Goal: Book appointment/travel/reservation

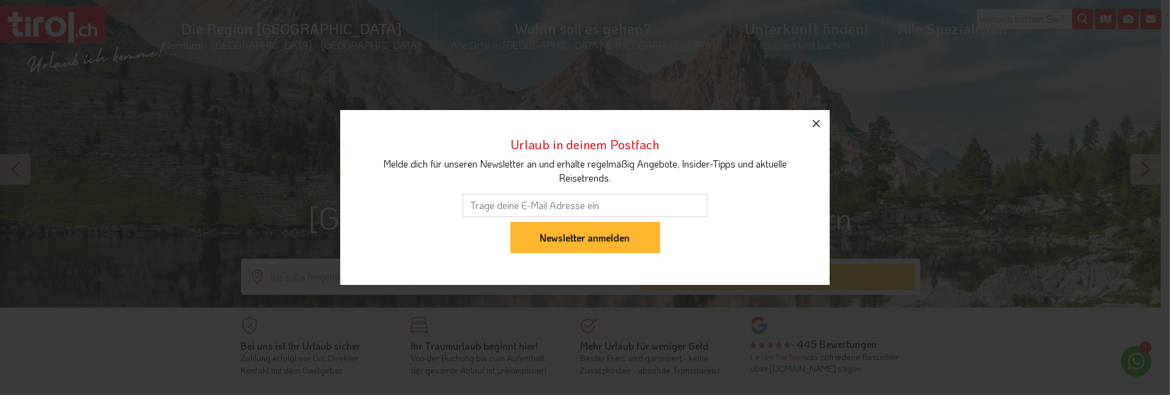
click at [813, 124] on icon "button" at bounding box center [816, 123] width 15 height 15
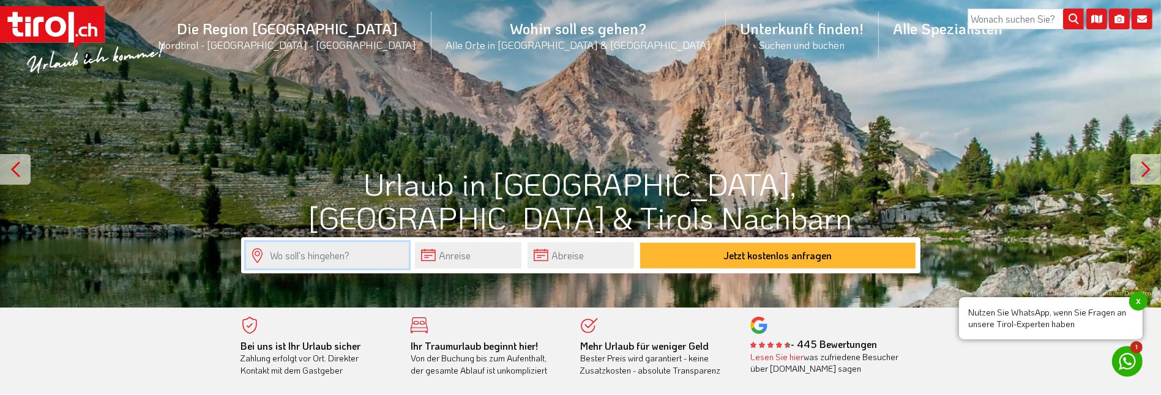
click at [339, 259] on input "text" at bounding box center [327, 255] width 163 height 26
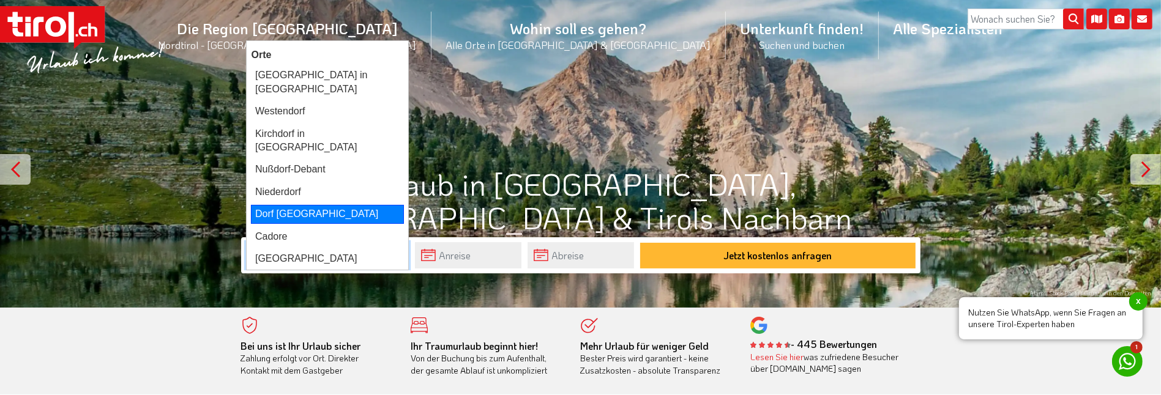
click at [298, 205] on div "Dorf [GEOGRAPHIC_DATA]" at bounding box center [327, 214] width 153 height 18
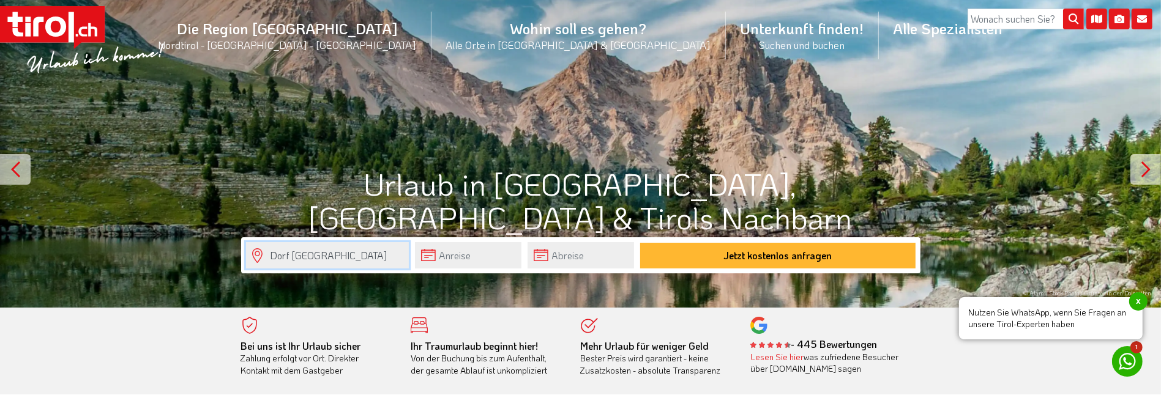
type input "Dorf [GEOGRAPHIC_DATA]"
click at [454, 256] on input "text" at bounding box center [468, 255] width 106 height 26
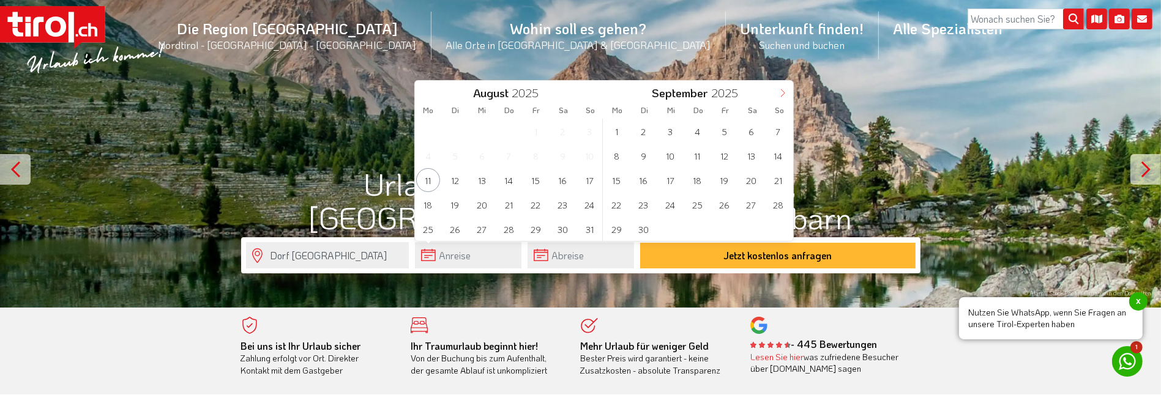
click at [781, 95] on icon at bounding box center [783, 93] width 9 height 9
click at [722, 202] on span "24" at bounding box center [724, 205] width 24 height 24
click at [457, 228] on span "28" at bounding box center [455, 229] width 24 height 24
type input "24-10-2025"
type input "28-10-2025"
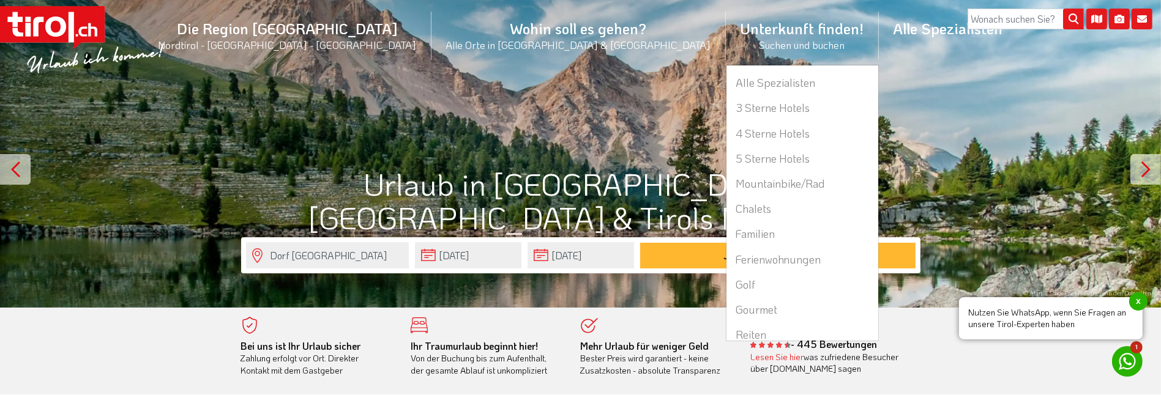
click at [726, 40] on li "Unterkunft finden! Suchen und buchen Alle Spezialisten 3 Sterne Hotels 4 Sterne…" at bounding box center [802, 35] width 153 height 59
click at [726, 111] on link "3 Sterne Hotels" at bounding box center [802, 107] width 152 height 25
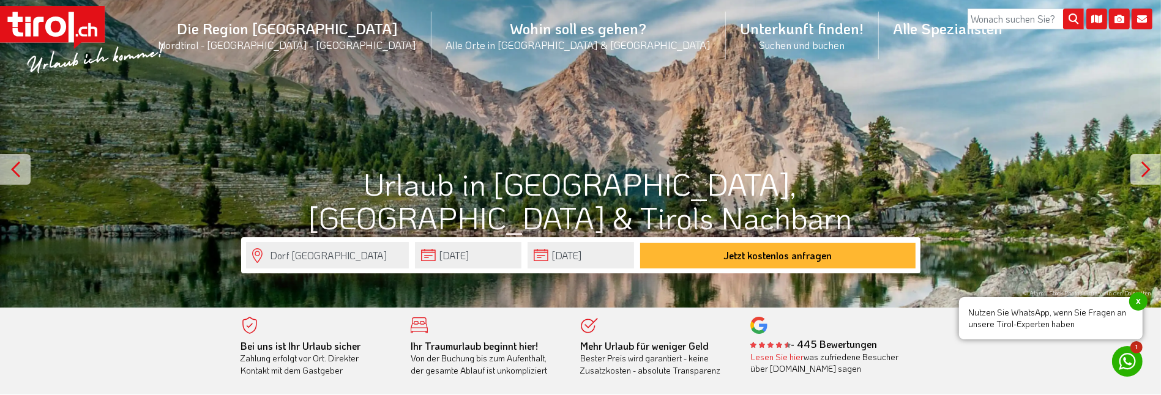
click at [840, 114] on div at bounding box center [580, 154] width 1161 height 308
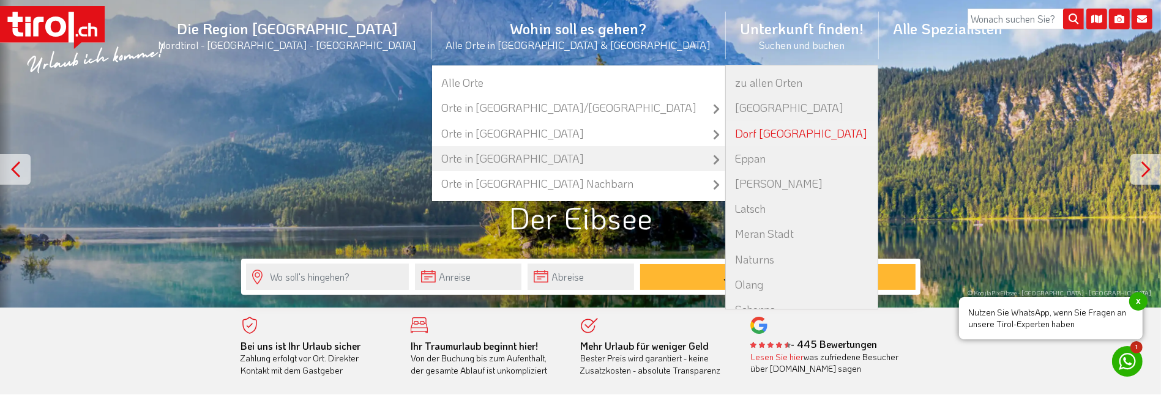
click at [726, 130] on link "Dorf [GEOGRAPHIC_DATA]" at bounding box center [802, 133] width 152 height 25
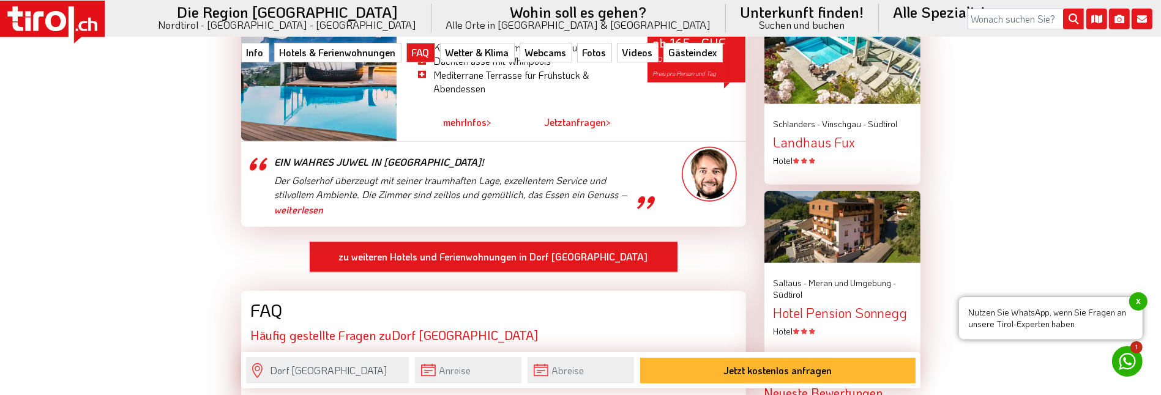
scroll to position [1469, 0]
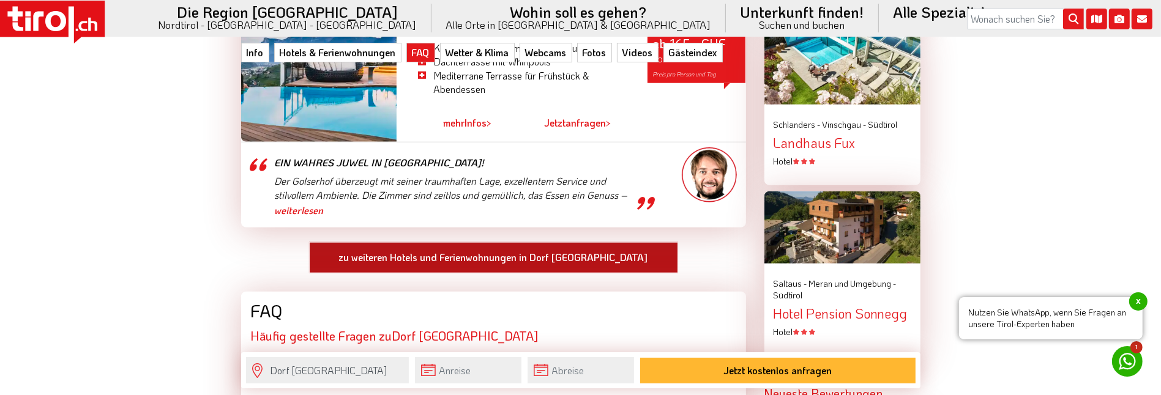
click at [465, 242] on link "zu weiteren Hotels und Ferienwohnungen in Dorf Tirol" at bounding box center [493, 258] width 369 height 32
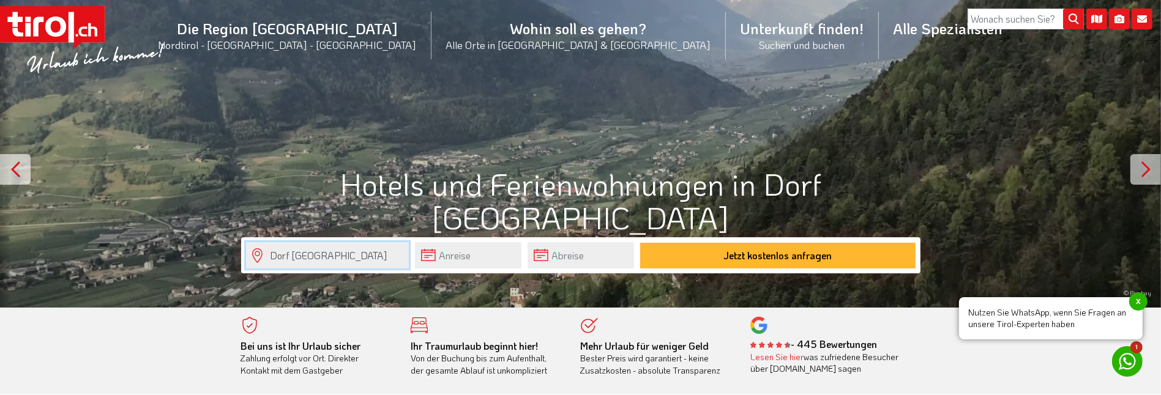
click at [334, 258] on input "Dorf [GEOGRAPHIC_DATA]" at bounding box center [327, 255] width 163 height 26
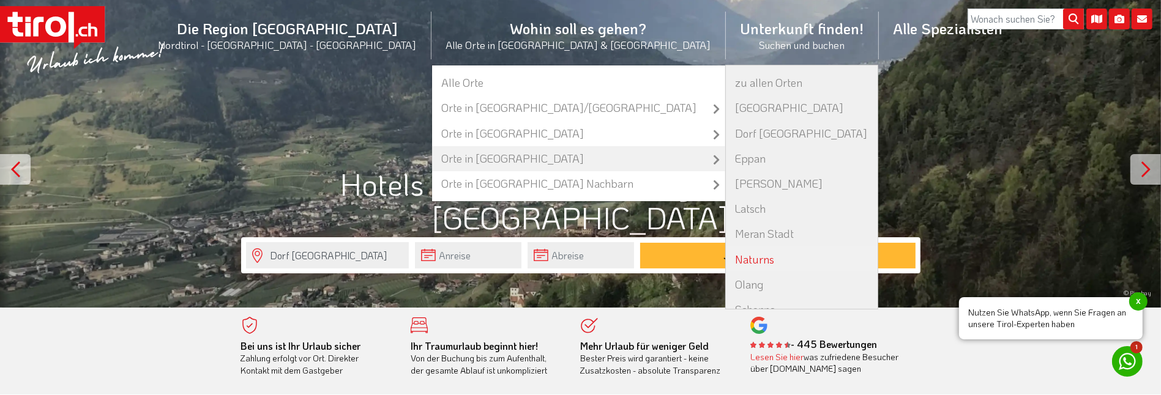
click at [726, 261] on link "Naturns" at bounding box center [802, 259] width 152 height 25
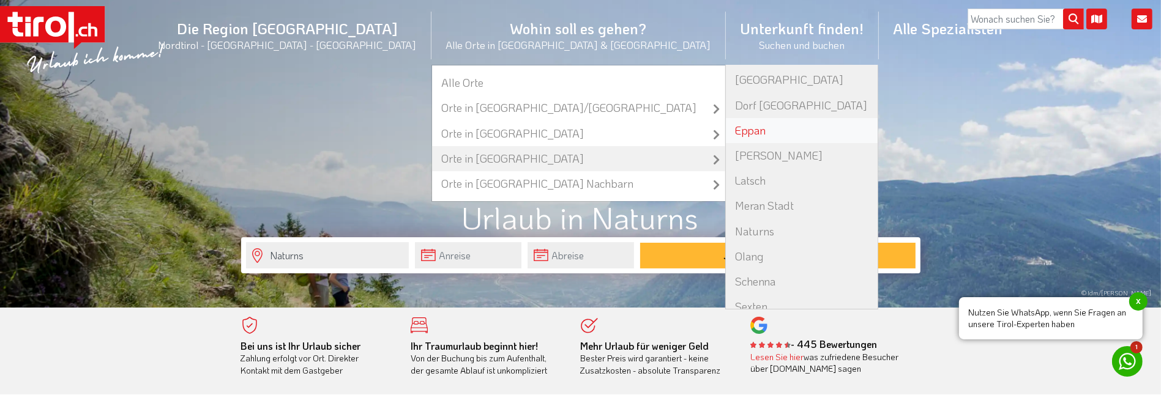
scroll to position [43, 0]
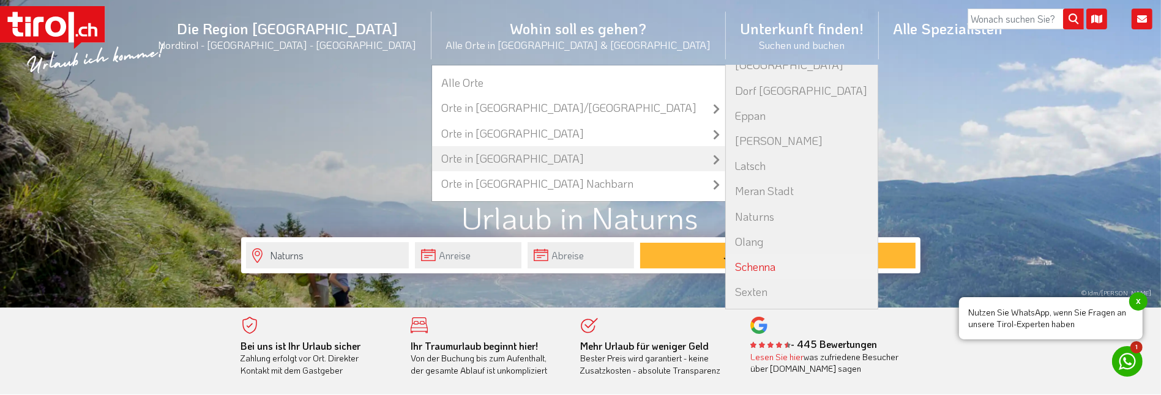
click at [726, 265] on link "Schenna" at bounding box center [802, 267] width 152 height 25
click at [726, 192] on link "Meran Stadt" at bounding box center [802, 191] width 152 height 25
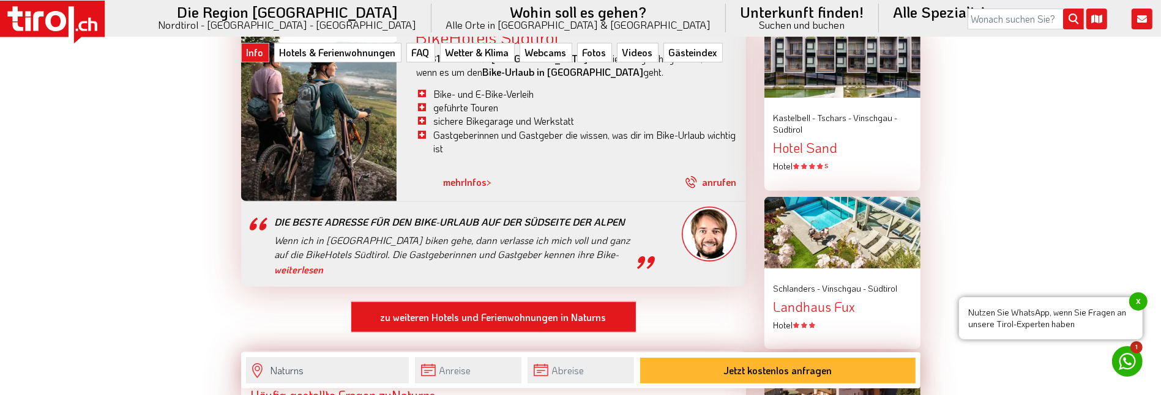
scroll to position [1346, 0]
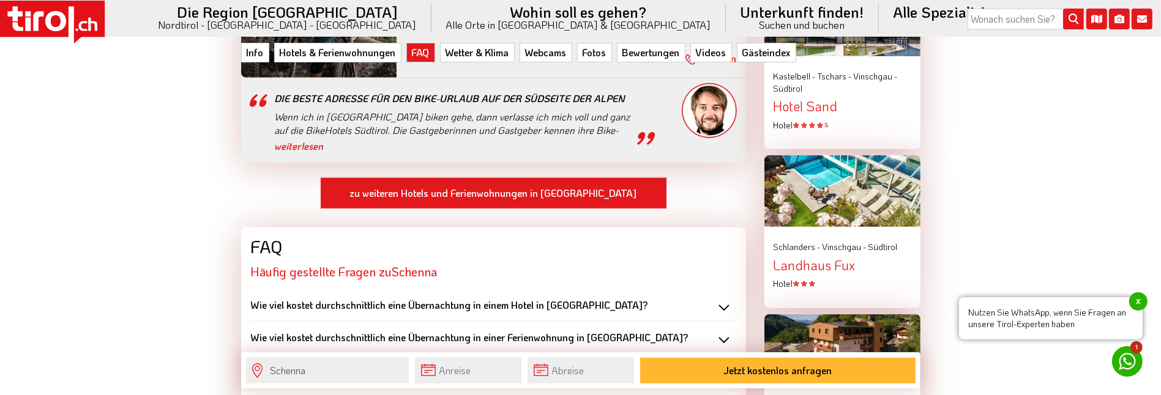
scroll to position [1408, 0]
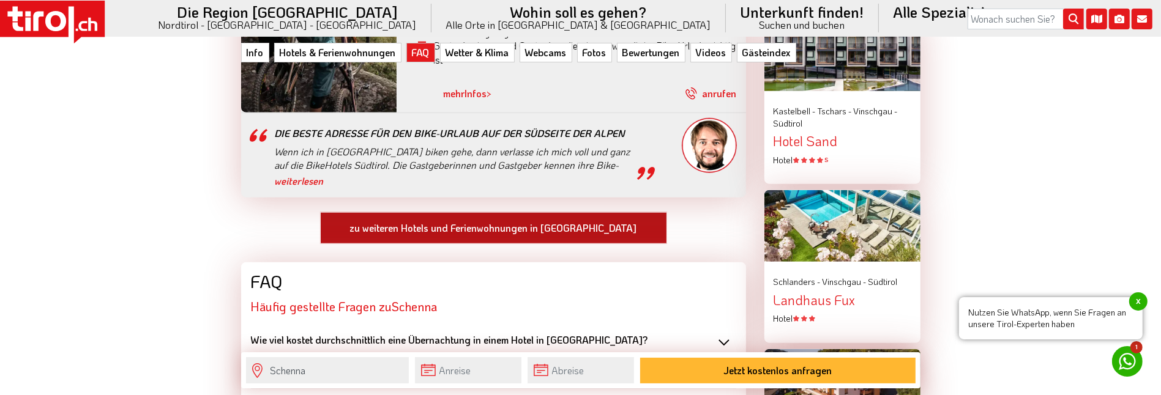
click at [546, 212] on link "zu weiteren Hotels und Ferienwohnungen in Schenna" at bounding box center [493, 228] width 347 height 32
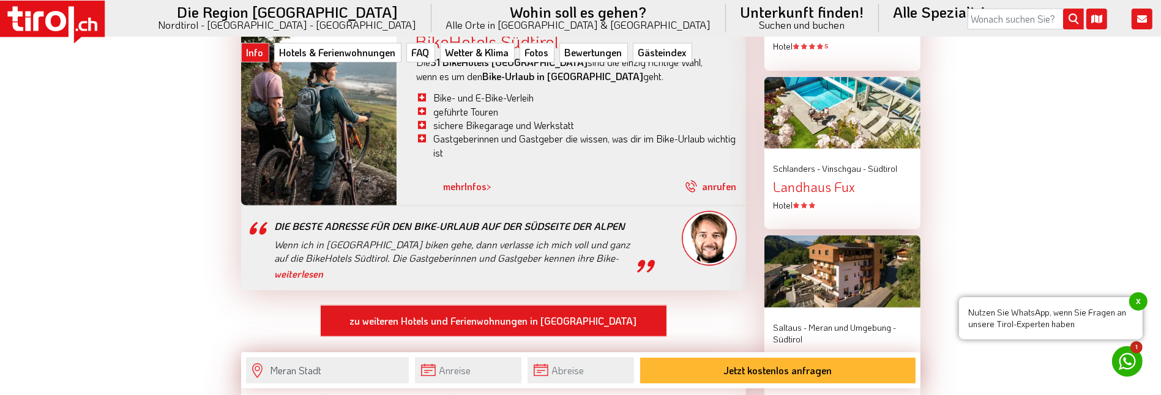
scroll to position [1469, 0]
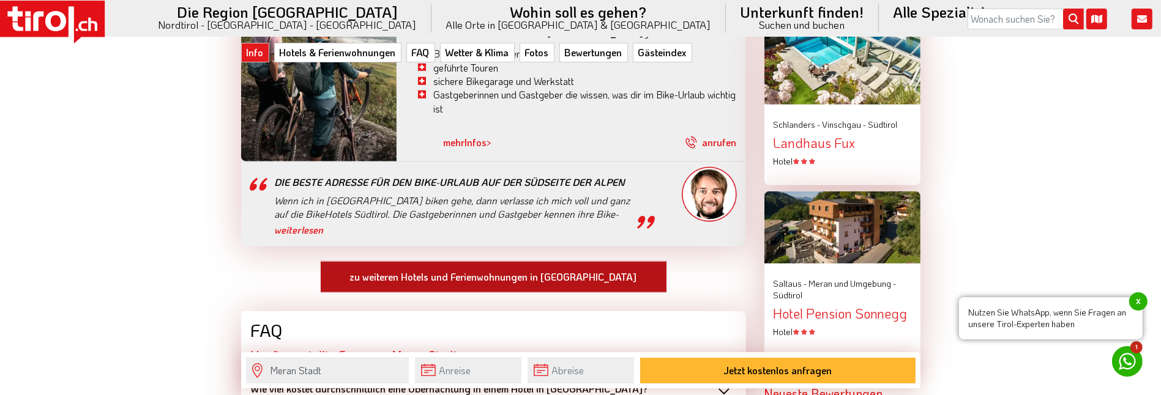
click at [529, 261] on link "zu weiteren Hotels und Ferienwohnungen in [GEOGRAPHIC_DATA]" at bounding box center [493, 277] width 347 height 32
